Goal: Find specific page/section: Locate item on page

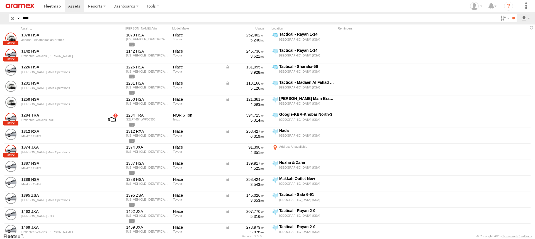
type input "****"
click at [510, 14] on input "**" at bounding box center [513, 18] width 6 height 8
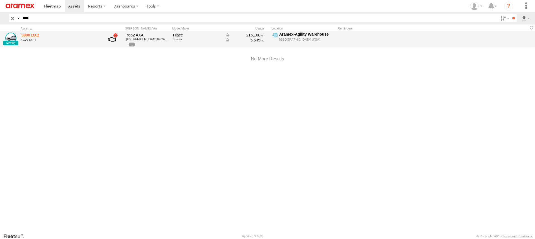
click at [30, 37] on link "3900 DXB" at bounding box center [59, 35] width 76 height 5
